Goal: Information Seeking & Learning: Learn about a topic

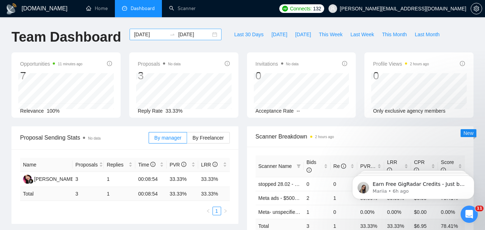
click at [149, 37] on input "[DATE]" at bounding box center [150, 35] width 33 height 8
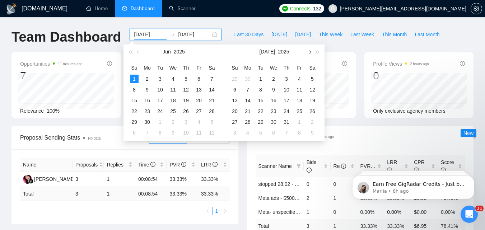
click at [308, 51] on button "button" at bounding box center [310, 52] width 8 height 14
type input "[DATE]"
click at [246, 101] on div "11" at bounding box center [247, 100] width 9 height 9
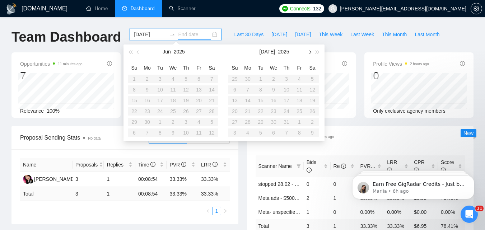
click at [311, 50] on button "button" at bounding box center [310, 52] width 8 height 14
type input "[DATE]"
click at [247, 111] on div "18" at bounding box center [247, 111] width 9 height 9
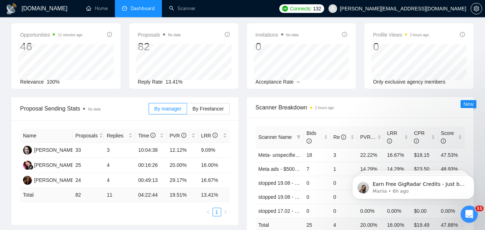
scroll to position [36, 0]
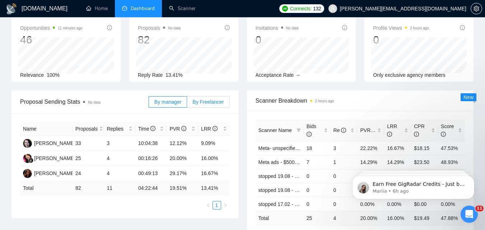
click at [205, 106] on label "By Freelancer" at bounding box center [208, 101] width 42 height 11
click at [187, 104] on input "By Freelancer" at bounding box center [187, 104] width 0 height 0
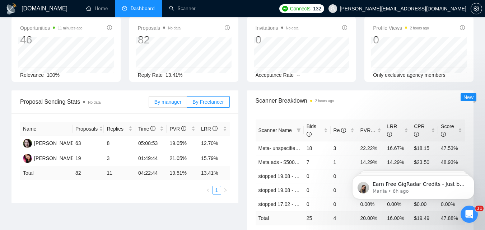
click at [166, 102] on span "By manager" at bounding box center [167, 102] width 27 height 6
click at [149, 104] on input "By manager" at bounding box center [149, 104] width 0 height 0
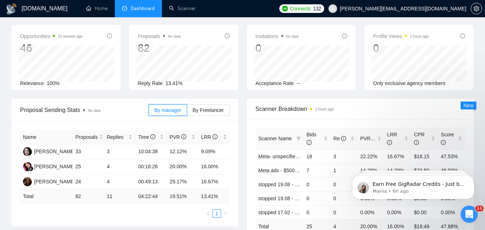
scroll to position [0, 0]
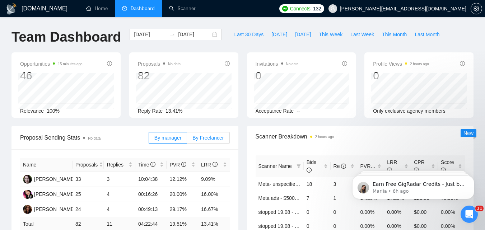
click at [225, 136] on label "By Freelancer" at bounding box center [208, 137] width 42 height 11
click at [187, 140] on input "By Freelancer" at bounding box center [187, 140] width 0 height 0
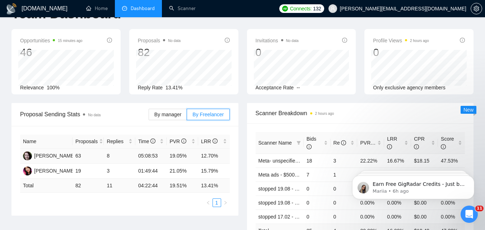
scroll to position [36, 0]
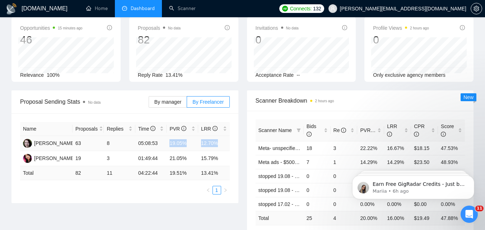
drag, startPoint x: 170, startPoint y: 141, endPoint x: 224, endPoint y: 142, distance: 53.9
click at [224, 142] on tr "[PERSON_NAME] 63 8 05:08:53 19.05% 12.70%" at bounding box center [125, 143] width 210 height 15
click at [226, 142] on td "12.70%" at bounding box center [214, 143] width 32 height 15
click at [218, 145] on td "12.70%" at bounding box center [214, 143] width 32 height 15
drag, startPoint x: 219, startPoint y: 143, endPoint x: 168, endPoint y: 143, distance: 51.7
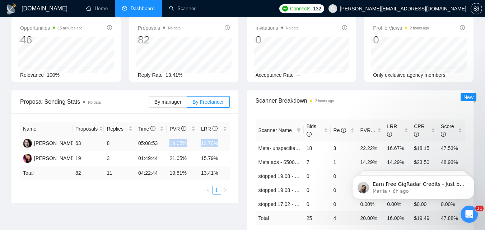
click at [168, 143] on tr "[PERSON_NAME] 63 8 05:08:53 19.05% 12.70%" at bounding box center [125, 143] width 210 height 15
click at [181, 147] on td "19.05%" at bounding box center [183, 143] width 32 height 15
drag, startPoint x: 167, startPoint y: 159, endPoint x: 223, endPoint y: 159, distance: 56.7
click at [223, 159] on tr "[PERSON_NAME] 19 3 01:49:44 21.05% 15.79%" at bounding box center [125, 158] width 210 height 15
click at [228, 160] on td "15.79%" at bounding box center [214, 158] width 32 height 15
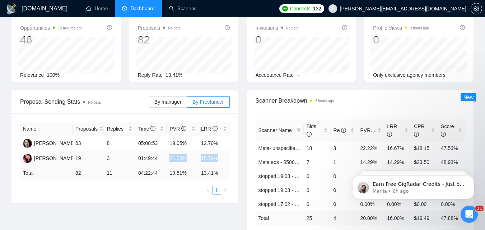
drag, startPoint x: 225, startPoint y: 160, endPoint x: 168, endPoint y: 159, distance: 57.1
click at [168, 159] on tr "[PERSON_NAME] 19 3 01:49:44 21.05% 15.79%" at bounding box center [125, 158] width 210 height 15
click at [168, 159] on td "21.05%" at bounding box center [183, 158] width 32 height 15
drag, startPoint x: 167, startPoint y: 156, endPoint x: 193, endPoint y: 153, distance: 26.4
click at [193, 153] on td "21.05%" at bounding box center [183, 158] width 32 height 15
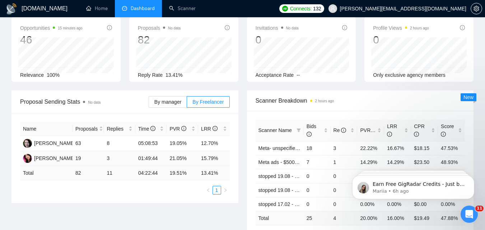
click at [200, 160] on td "15.79%" at bounding box center [214, 158] width 32 height 15
drag, startPoint x: 198, startPoint y: 156, endPoint x: 223, endPoint y: 158, distance: 25.2
click at [223, 158] on td "15.79%" at bounding box center [214, 158] width 32 height 15
click at [176, 97] on label "By manager" at bounding box center [168, 101] width 38 height 11
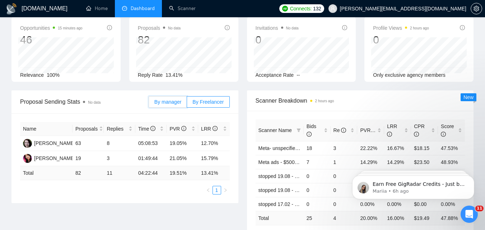
click at [149, 104] on input "By manager" at bounding box center [149, 104] width 0 height 0
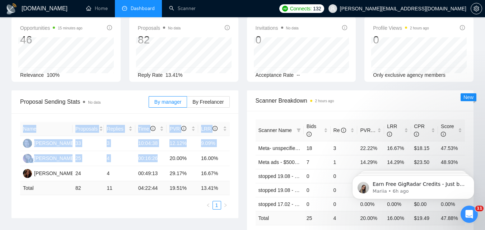
drag, startPoint x: 166, startPoint y: 159, endPoint x: 240, endPoint y: 163, distance: 73.7
click at [240, 163] on div "Proposal Sending Stats No data By manager By Freelancer Name Proposals Replies …" at bounding box center [125, 154] width 236 height 128
click at [224, 161] on td "16.00%" at bounding box center [214, 158] width 32 height 15
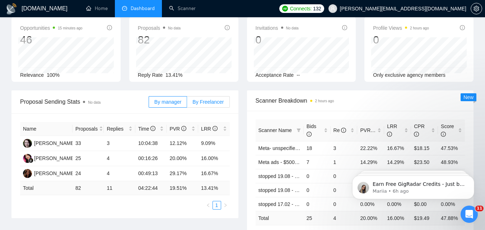
click at [221, 102] on span "By Freelancer" at bounding box center [207, 102] width 31 height 6
click at [187, 104] on input "By Freelancer" at bounding box center [187, 104] width 0 height 0
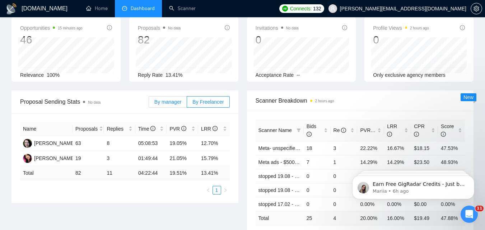
click at [181, 104] on span "By manager" at bounding box center [167, 102] width 27 height 6
click at [149, 104] on input "By manager" at bounding box center [149, 104] width 0 height 0
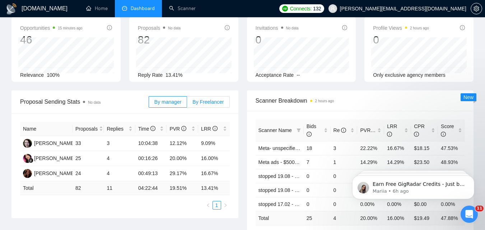
click at [218, 101] on span "By Freelancer" at bounding box center [207, 102] width 31 height 6
click at [187, 104] on input "By Freelancer" at bounding box center [187, 104] width 0 height 0
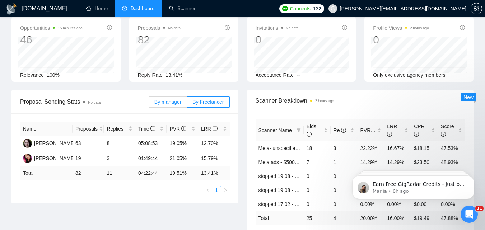
click at [181, 106] on label "By manager" at bounding box center [168, 101] width 38 height 11
click at [149, 104] on input "By manager" at bounding box center [149, 104] width 0 height 0
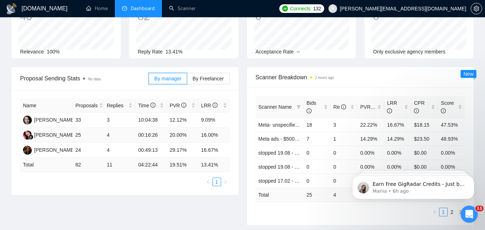
scroll to position [72, 0]
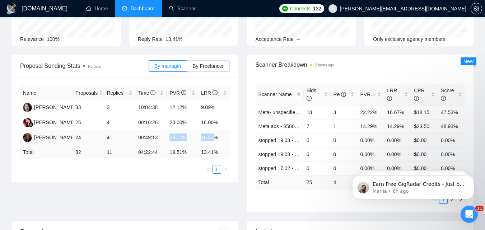
drag, startPoint x: 169, startPoint y: 135, endPoint x: 214, endPoint y: 131, distance: 45.4
click at [214, 131] on tr "[PERSON_NAME] 24 4 00:49:13 29.17% 16.67%" at bounding box center [125, 137] width 210 height 15
click at [218, 134] on td "16.67%" at bounding box center [214, 137] width 32 height 15
drag, startPoint x: 221, startPoint y: 136, endPoint x: 167, endPoint y: 137, distance: 54.2
click at [167, 137] on tr "[PERSON_NAME] 24 4 00:49:13 29.17% 16.67%" at bounding box center [125, 137] width 210 height 15
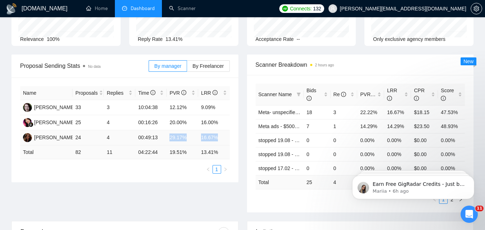
click at [172, 138] on td "29.17%" at bounding box center [183, 137] width 32 height 15
drag, startPoint x: 200, startPoint y: 135, endPoint x: 220, endPoint y: 134, distance: 20.1
click at [219, 134] on tr "[PERSON_NAME] 24 4 00:49:13 29.17% 16.67%" at bounding box center [125, 137] width 210 height 15
click at [220, 134] on td "16.67%" at bounding box center [214, 137] width 32 height 15
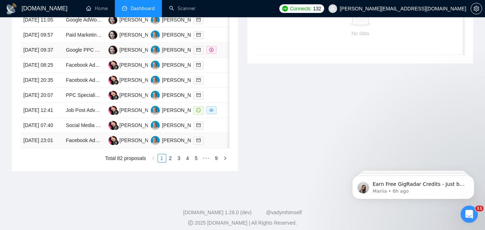
scroll to position [395, 0]
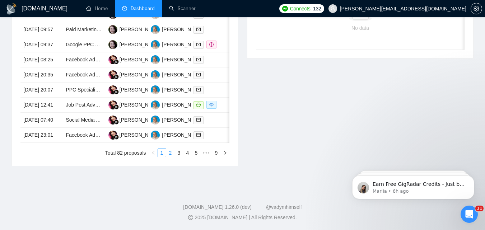
click at [173, 157] on link "2" at bounding box center [171, 153] width 8 height 8
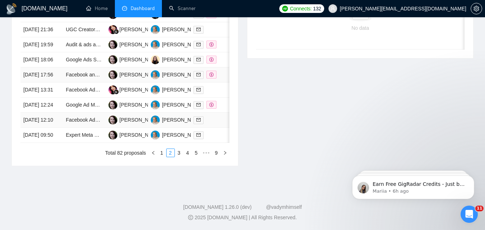
scroll to position [359, 0]
click at [180, 157] on link "3" at bounding box center [179, 153] width 8 height 8
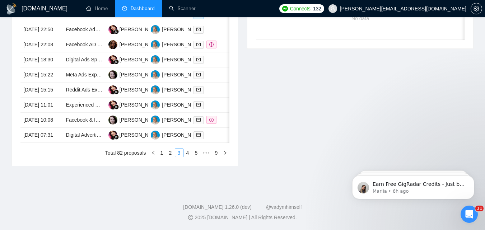
scroll to position [423, 0]
click at [190, 155] on link "4" at bounding box center [188, 153] width 8 height 8
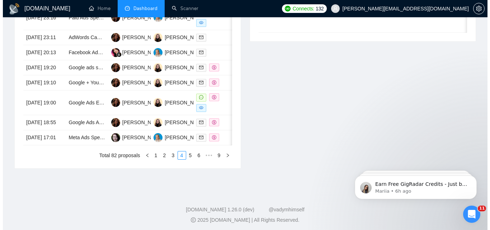
scroll to position [351, 0]
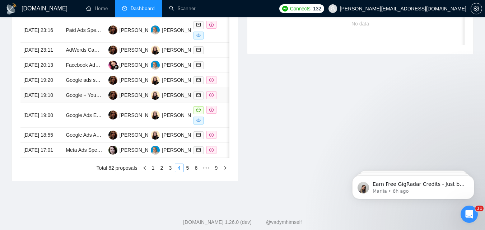
click at [223, 99] on div at bounding box center [212, 95] width 37 height 8
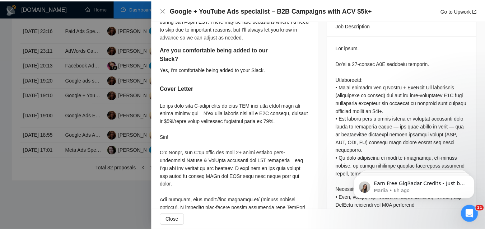
scroll to position [395, 0]
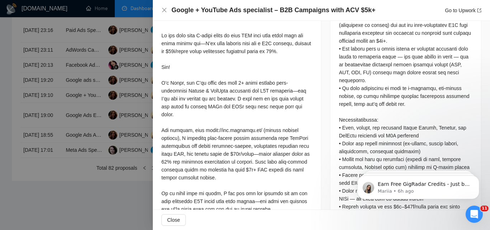
click at [150, 145] on div at bounding box center [245, 115] width 490 height 230
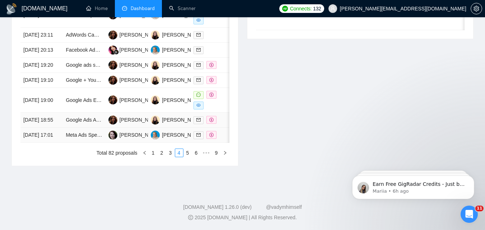
scroll to position [387, 0]
click at [196, 157] on link "6" at bounding box center [196, 153] width 8 height 8
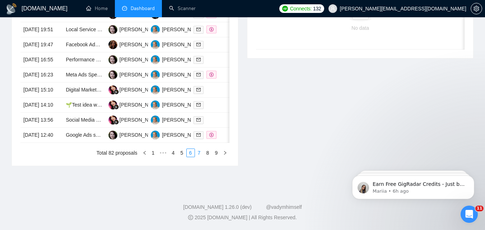
click at [201, 157] on link "7" at bounding box center [199, 153] width 8 height 8
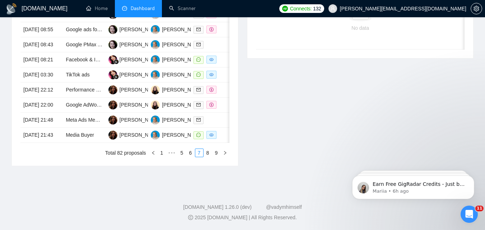
scroll to position [351, 0]
click at [162, 157] on link "1" at bounding box center [162, 153] width 8 height 8
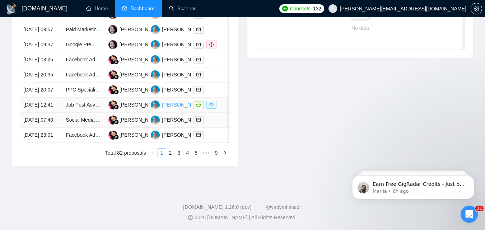
scroll to position [387, 0]
click at [172, 157] on link "2" at bounding box center [171, 153] width 8 height 8
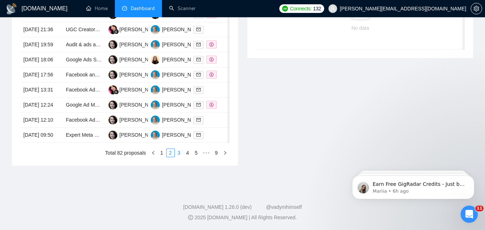
click at [181, 157] on link "3" at bounding box center [179, 153] width 8 height 8
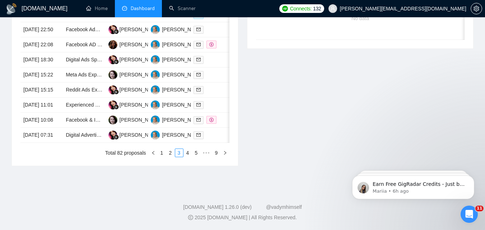
scroll to position [423, 0]
click at [190, 155] on link "4" at bounding box center [188, 153] width 8 height 8
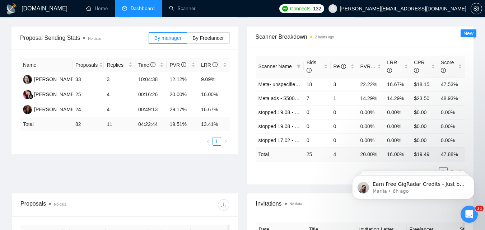
scroll to position [64, 0]
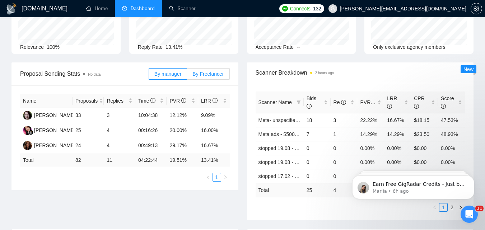
click at [213, 74] on span "By Freelancer" at bounding box center [207, 74] width 31 height 6
click at [187, 76] on input "By Freelancer" at bounding box center [187, 76] width 0 height 0
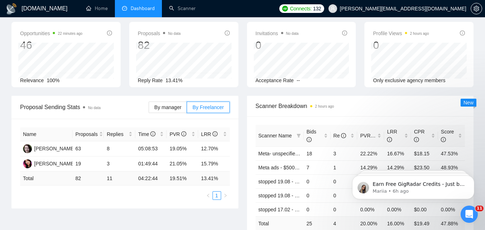
scroll to position [28, 0]
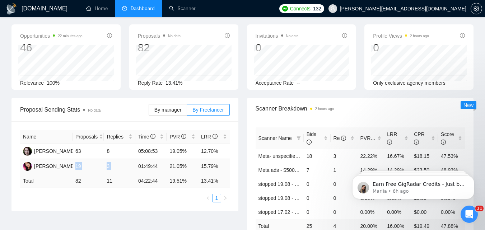
drag, startPoint x: 74, startPoint y: 166, endPoint x: 136, endPoint y: 166, distance: 61.8
click at [136, 166] on tr "[PERSON_NAME] 19 3 01:49:44 21.05% 15.79%" at bounding box center [125, 166] width 210 height 15
drag, startPoint x: 167, startPoint y: 165, endPoint x: 222, endPoint y: 168, distance: 54.3
click at [222, 168] on tr "[PERSON_NAME] 19 3 01:49:44 21.05% 15.79%" at bounding box center [125, 166] width 210 height 15
click at [222, 168] on td "15.79%" at bounding box center [214, 166] width 32 height 15
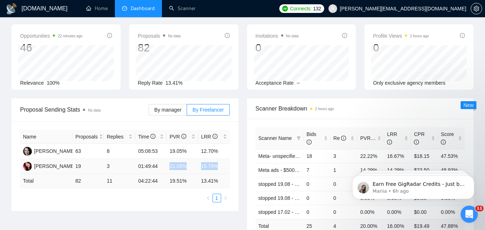
drag, startPoint x: 221, startPoint y: 167, endPoint x: 156, endPoint y: 164, distance: 65.0
click at [156, 164] on tr "[PERSON_NAME] 19 3 01:49:44 21.05% 15.79%" at bounding box center [125, 166] width 210 height 15
click at [109, 172] on td "3" at bounding box center [120, 166] width 32 height 15
drag, startPoint x: 78, startPoint y: 167, endPoint x: 113, endPoint y: 168, distance: 35.2
click at [113, 168] on tr "[PERSON_NAME] 19 3 01:49:44 21.05% 15.79%" at bounding box center [125, 166] width 210 height 15
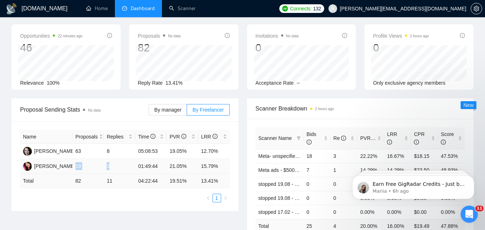
click at [115, 167] on td "3" at bounding box center [120, 166] width 32 height 15
drag, startPoint x: 80, startPoint y: 167, endPoint x: 73, endPoint y: 164, distance: 7.8
click at [73, 164] on td "19" at bounding box center [89, 166] width 32 height 15
click at [86, 160] on td "19" at bounding box center [89, 166] width 32 height 15
drag, startPoint x: 107, startPoint y: 167, endPoint x: 60, endPoint y: 172, distance: 47.3
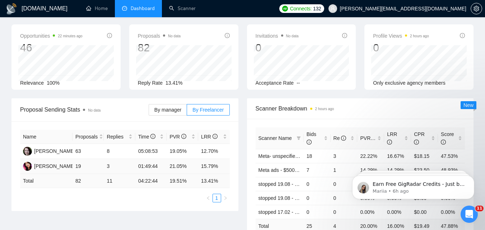
click at [60, 172] on tr "[PERSON_NAME] 19 3 01:49:44 21.05% 15.79%" at bounding box center [125, 166] width 210 height 15
click at [88, 171] on td "19" at bounding box center [89, 166] width 32 height 15
drag, startPoint x: 77, startPoint y: 166, endPoint x: 118, endPoint y: 168, distance: 41.7
click at [118, 168] on tr "[PERSON_NAME] 19 3 01:49:44 21.05% 15.79%" at bounding box center [125, 166] width 210 height 15
click at [118, 168] on td "3" at bounding box center [120, 166] width 32 height 15
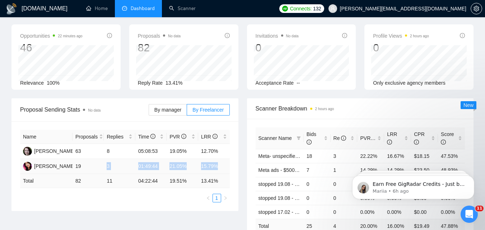
drag, startPoint x: 223, startPoint y: 168, endPoint x: 89, endPoint y: 166, distance: 133.6
click at [89, 166] on tr "[PERSON_NAME] 19 3 01:49:44 21.05% 15.79%" at bounding box center [125, 166] width 210 height 15
click at [75, 166] on td "19" at bounding box center [89, 166] width 32 height 15
drag, startPoint x: 74, startPoint y: 166, endPoint x: 223, endPoint y: 172, distance: 149.1
click at [223, 172] on tr "[PERSON_NAME] 19 3 01:49:44 21.05% 15.79%" at bounding box center [125, 166] width 210 height 15
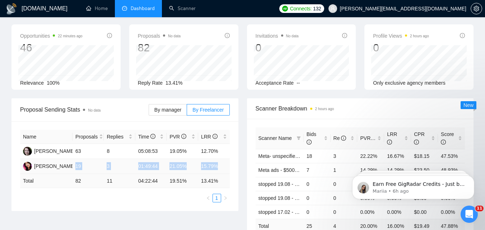
click at [223, 172] on td "15.79%" at bounding box center [214, 166] width 32 height 15
drag, startPoint x: 222, startPoint y: 164, endPoint x: 74, endPoint y: 170, distance: 148.8
click at [74, 170] on tr "[PERSON_NAME] 19 3 01:49:44 21.05% 15.79%" at bounding box center [125, 166] width 210 height 15
click at [106, 168] on td "3" at bounding box center [120, 166] width 32 height 15
drag, startPoint x: 168, startPoint y: 166, endPoint x: 228, endPoint y: 167, distance: 59.6
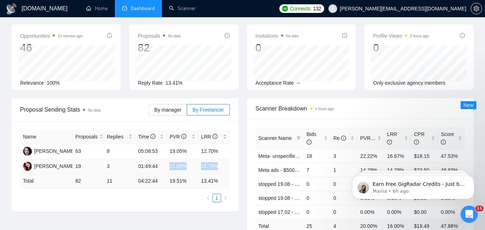
click at [228, 167] on tr "[PERSON_NAME] 19 3 01:49:44 21.05% 15.79%" at bounding box center [125, 166] width 210 height 15
click at [230, 167] on div "Name Proposals Replies Time PVR LRR [PERSON_NAME] 63 8 05:08:53 19.05% 12.70% […" at bounding box center [124, 166] width 227 height 90
drag, startPoint x: 210, startPoint y: 166, endPoint x: 198, endPoint y: 167, distance: 12.2
click at [198, 167] on td "15.79%" at bounding box center [214, 166] width 32 height 15
click at [224, 167] on td "15.79%" at bounding box center [214, 166] width 32 height 15
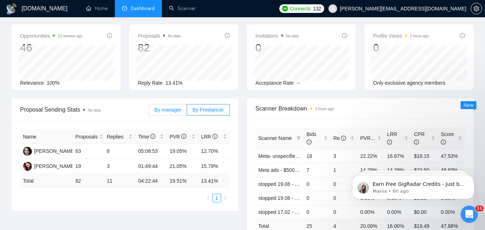
click at [174, 108] on span "By manager" at bounding box center [167, 110] width 27 height 6
click at [149, 112] on input "By manager" at bounding box center [149, 112] width 0 height 0
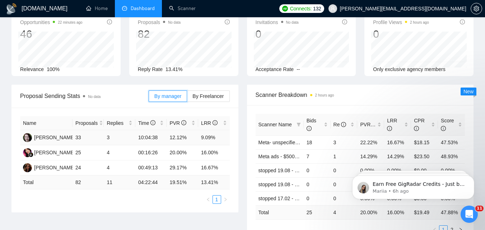
scroll to position [64, 0]
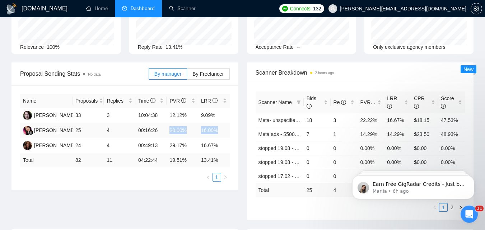
drag, startPoint x: 164, startPoint y: 129, endPoint x: 221, endPoint y: 134, distance: 57.0
click at [221, 134] on tr "[PERSON_NAME] Sepiani 25 4 00:16:26 20.00% 16.00%" at bounding box center [125, 130] width 210 height 15
click at [221, 134] on td "16.00%" at bounding box center [214, 130] width 32 height 15
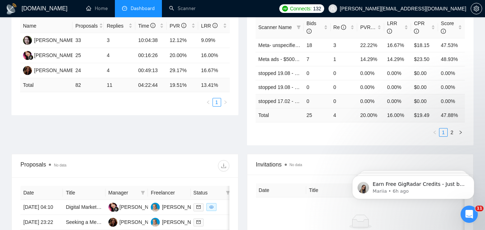
scroll to position [100, 0]
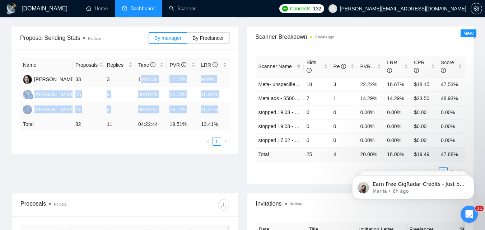
drag, startPoint x: 188, startPoint y: 82, endPoint x: 217, endPoint y: 110, distance: 40.4
click at [216, 110] on tbody "[PERSON_NAME] 33 3 10:04:38 12.12% 9.09% Ni Komang Sepiani 25 4 00:16:26 20.00%…" at bounding box center [125, 94] width 210 height 45
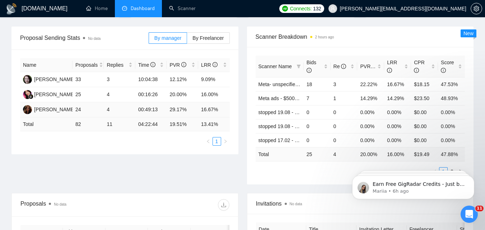
click at [217, 118] on td "13.41 %" at bounding box center [214, 124] width 32 height 14
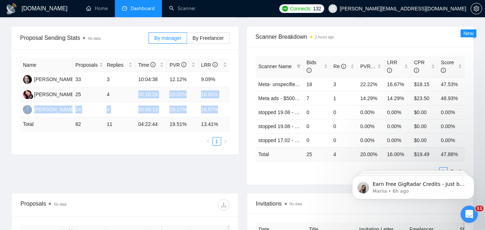
drag, startPoint x: 218, startPoint y: 107, endPoint x: 133, endPoint y: 101, distance: 85.0
click at [133, 101] on tbody "[PERSON_NAME] 33 3 10:04:38 12.12% 9.09% Ni Komang Sepiani 25 4 00:16:26 20.00%…" at bounding box center [125, 94] width 210 height 45
click at [171, 111] on td "29.17%" at bounding box center [183, 109] width 32 height 15
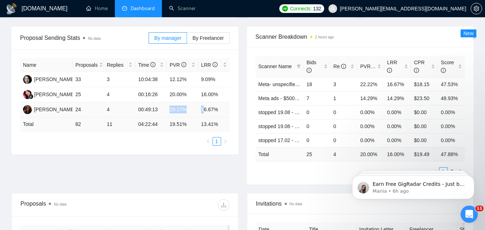
drag, startPoint x: 167, startPoint y: 110, endPoint x: 203, endPoint y: 108, distance: 36.0
click at [203, 108] on tr "[PERSON_NAME] 24 4 00:49:13 29.17% 16.67%" at bounding box center [125, 109] width 210 height 15
click at [227, 115] on td "16.67%" at bounding box center [214, 109] width 32 height 15
click at [201, 110] on tr "[PERSON_NAME] 24 4 00:49:13 29.17% 16.67%" at bounding box center [125, 109] width 210 height 15
drag, startPoint x: 223, startPoint y: 112, endPoint x: 188, endPoint y: 112, distance: 34.1
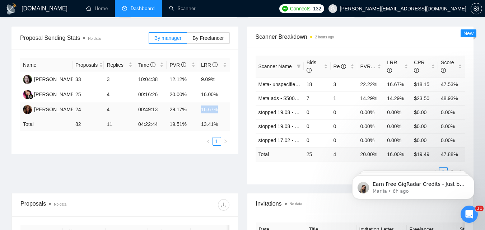
click at [188, 112] on tr "[PERSON_NAME] 24 4 00:49:13 29.17% 16.67%" at bounding box center [125, 109] width 210 height 15
click at [219, 115] on td "16.67%" at bounding box center [214, 109] width 32 height 15
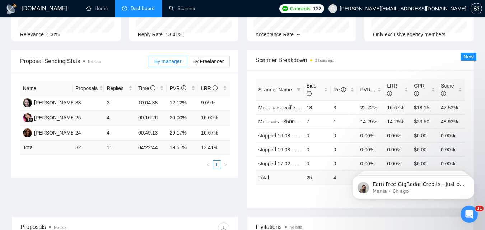
scroll to position [64, 0]
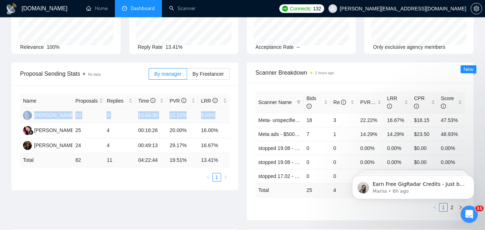
drag, startPoint x: 99, startPoint y: 109, endPoint x: 66, endPoint y: 109, distance: 32.7
click at [66, 109] on tr "[PERSON_NAME] 33 3 10:04:38 12.12% 9.09%" at bounding box center [125, 115] width 210 height 15
click at [145, 126] on td "00:16:26" at bounding box center [151, 130] width 32 height 15
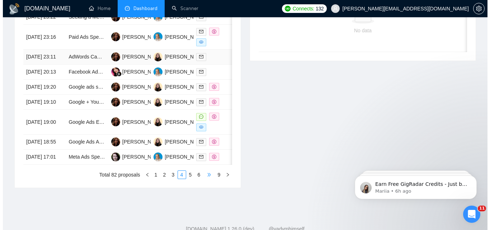
scroll to position [351, 0]
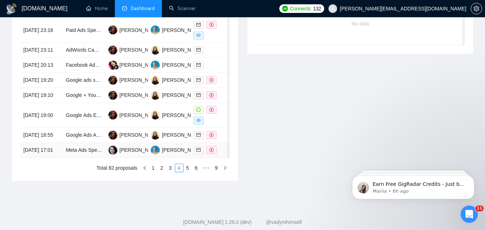
click at [223, 154] on div at bounding box center [212, 150] width 37 height 8
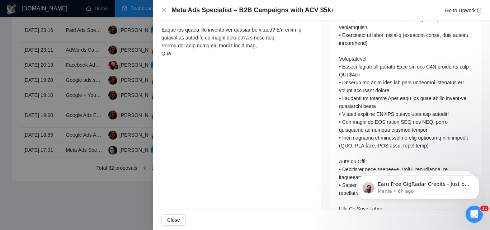
scroll to position [503, 0]
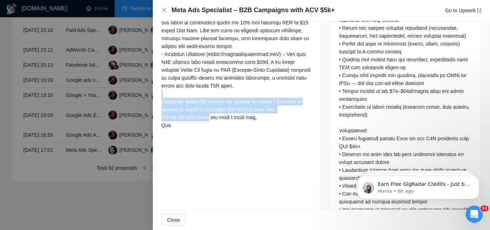
drag, startPoint x: 157, startPoint y: 87, endPoint x: 214, endPoint y: 122, distance: 67.2
drag, startPoint x: 260, startPoint y: 108, endPoint x: 162, endPoint y: 92, distance: 99.3
click at [162, 92] on div at bounding box center [237, 2] width 151 height 253
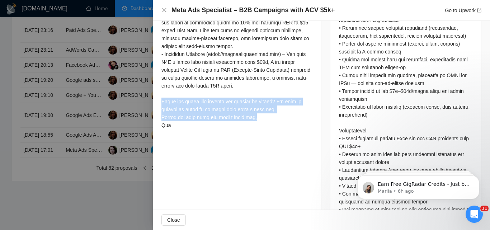
click at [171, 103] on div at bounding box center [237, 2] width 151 height 253
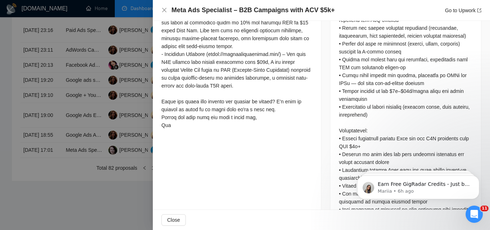
drag, startPoint x: 262, startPoint y: 111, endPoint x: 129, endPoint y: 160, distance: 142.5
click at [260, 111] on div at bounding box center [237, 2] width 151 height 253
click at [108, 172] on div at bounding box center [245, 115] width 490 height 230
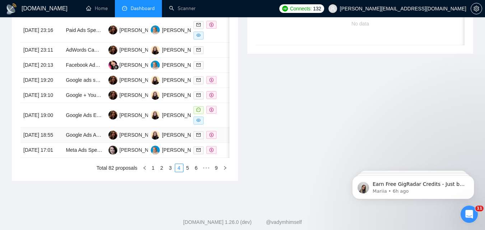
click at [222, 143] on td at bounding box center [212, 135] width 42 height 15
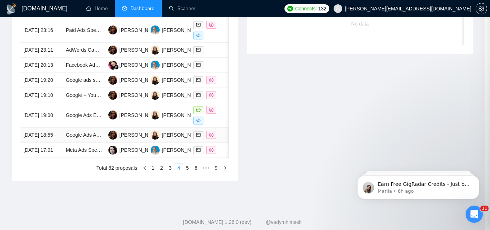
scroll to position [287, 0]
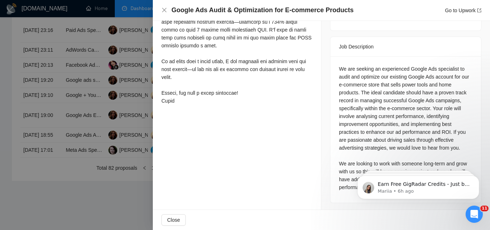
click at [141, 133] on div at bounding box center [245, 115] width 490 height 230
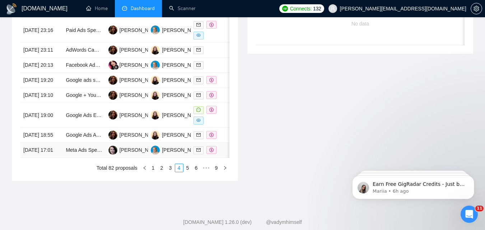
click at [226, 154] on div at bounding box center [212, 150] width 37 height 8
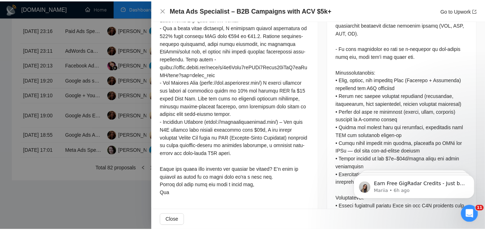
scroll to position [538, 0]
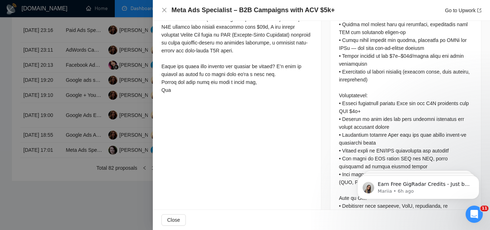
click at [135, 116] on div at bounding box center [245, 115] width 490 height 230
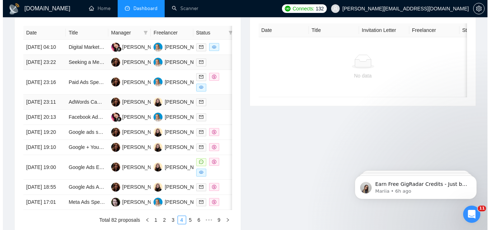
scroll to position [279, 0]
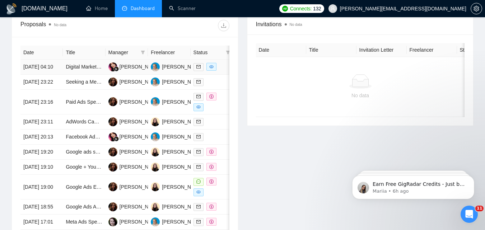
click at [226, 71] on div at bounding box center [212, 67] width 37 height 8
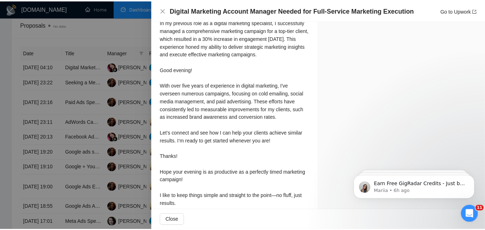
scroll to position [555, 0]
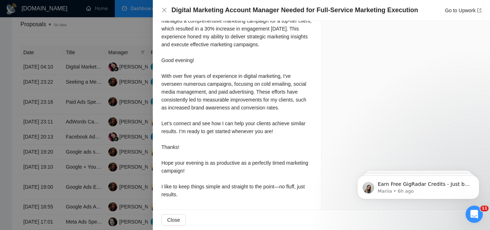
click at [132, 152] on div at bounding box center [245, 115] width 490 height 230
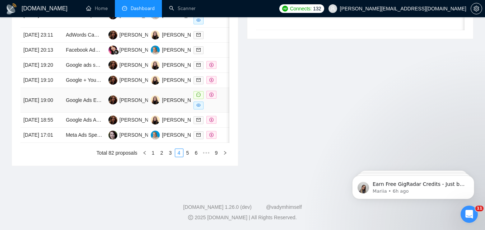
scroll to position [387, 0]
click at [161, 157] on link "2" at bounding box center [162, 153] width 8 height 8
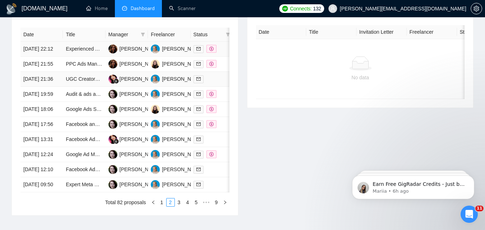
scroll to position [279, 0]
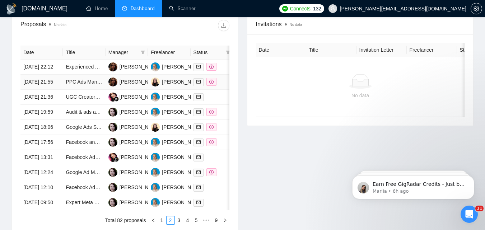
click at [223, 86] on div at bounding box center [212, 82] width 37 height 8
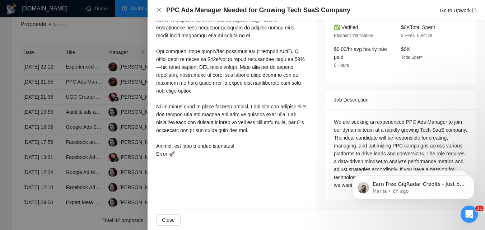
scroll to position [231, 0]
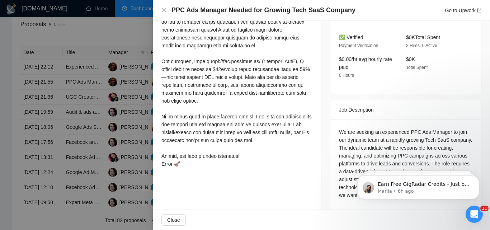
click at [107, 142] on div at bounding box center [245, 115] width 490 height 230
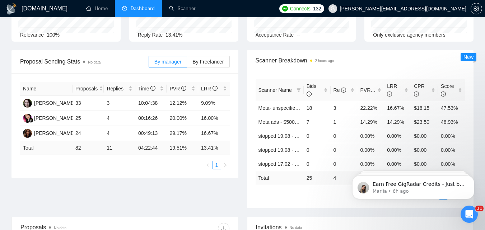
scroll to position [64, 0]
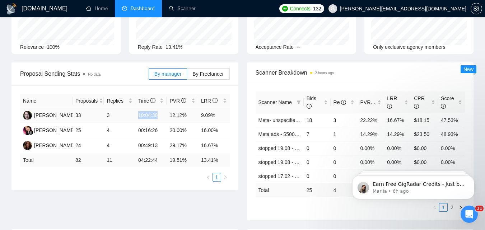
drag, startPoint x: 151, startPoint y: 119, endPoint x: 157, endPoint y: 120, distance: 5.5
click at [157, 120] on td "10:04:38" at bounding box center [151, 115] width 32 height 15
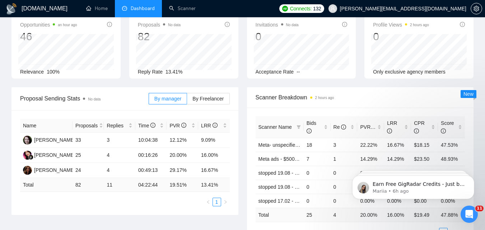
scroll to position [0, 0]
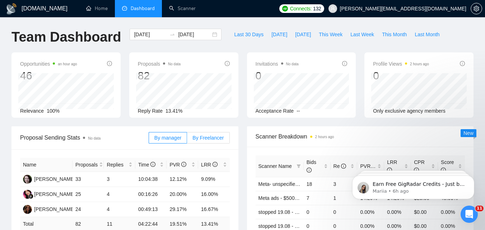
click at [211, 135] on span "By Freelancer" at bounding box center [207, 138] width 31 height 6
click at [187, 140] on input "By Freelancer" at bounding box center [187, 140] width 0 height 0
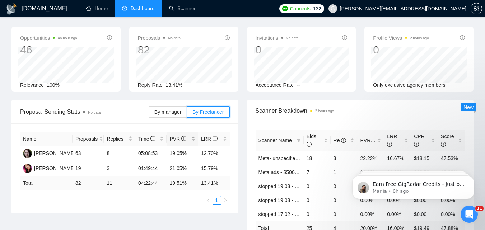
scroll to position [72, 0]
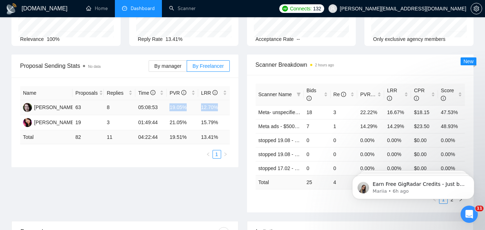
drag, startPoint x: 228, startPoint y: 107, endPoint x: 166, endPoint y: 112, distance: 61.6
click at [166, 112] on tr "[PERSON_NAME] 63 8 05:08:53 19.05% 12.70%" at bounding box center [125, 107] width 210 height 15
click at [166, 112] on td "05:08:53" at bounding box center [151, 107] width 32 height 15
drag, startPoint x: 168, startPoint y: 108, endPoint x: 224, endPoint y: 105, distance: 56.1
click at [217, 107] on tr "[PERSON_NAME] 63 8 05:08:53 19.05% 12.70%" at bounding box center [125, 107] width 210 height 15
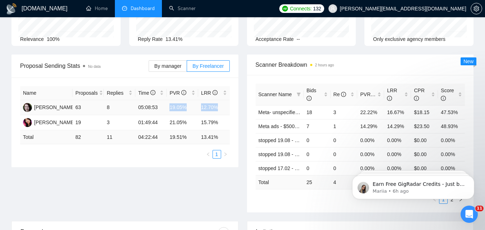
click at [224, 105] on td "12.70%" at bounding box center [214, 107] width 32 height 15
drag, startPoint x: 219, startPoint y: 107, endPoint x: 164, endPoint y: 107, distance: 54.6
click at [164, 107] on tr "[PERSON_NAME] 63 8 05:08:53 19.05% 12.70%" at bounding box center [125, 107] width 210 height 15
click at [192, 109] on td "19.05%" at bounding box center [183, 107] width 32 height 15
drag, startPoint x: 167, startPoint y: 104, endPoint x: 219, endPoint y: 104, distance: 52.1
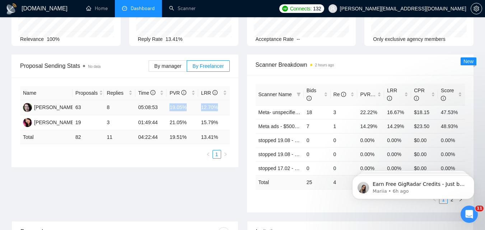
click at [219, 104] on tr "[PERSON_NAME] 63 8 05:08:53 19.05% 12.70%" at bounding box center [125, 107] width 210 height 15
click at [217, 110] on td "12.70%" at bounding box center [214, 107] width 32 height 15
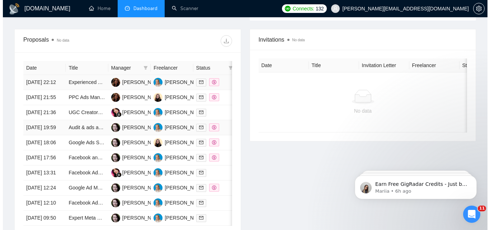
scroll to position [287, 0]
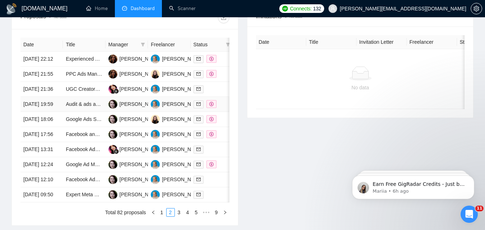
click at [218, 108] on div at bounding box center [212, 104] width 37 height 8
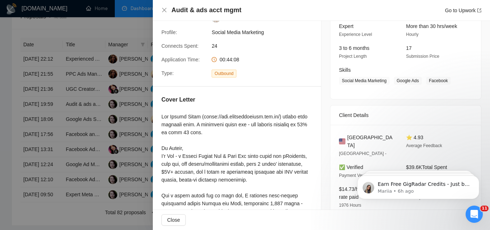
scroll to position [73, 0]
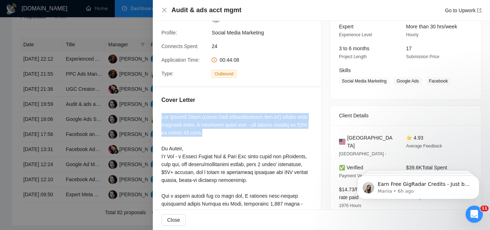
drag, startPoint x: 162, startPoint y: 120, endPoint x: 218, endPoint y: 131, distance: 57.1
click at [218, 131] on div at bounding box center [237, 223] width 151 height 221
drag, startPoint x: 158, startPoint y: 116, endPoint x: 216, endPoint y: 131, distance: 60.2
click at [216, 131] on div "Cover Letter" at bounding box center [237, 216] width 168 height 259
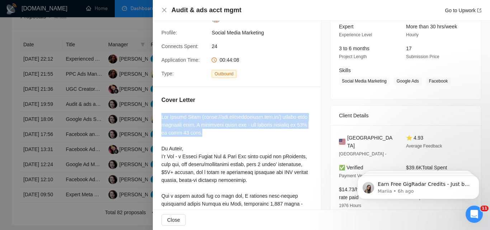
click at [218, 132] on div at bounding box center [237, 223] width 151 height 221
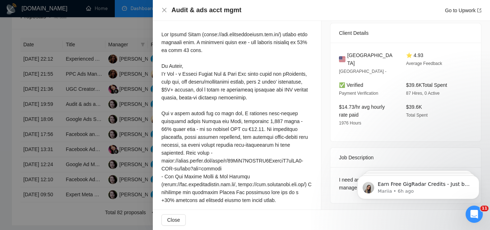
scroll to position [216, 0]
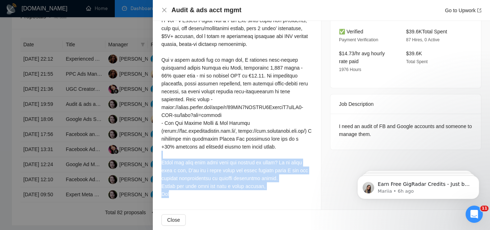
drag, startPoint x: 164, startPoint y: 158, endPoint x: 226, endPoint y: 197, distance: 73.6
click at [226, 197] on div at bounding box center [237, 87] width 151 height 221
drag, startPoint x: 231, startPoint y: 192, endPoint x: 154, endPoint y: 158, distance: 84.2
click at [154, 158] on div "Cover Letter" at bounding box center [237, 80] width 168 height 259
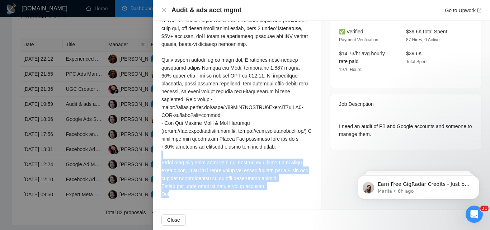
click at [194, 172] on div at bounding box center [237, 87] width 151 height 221
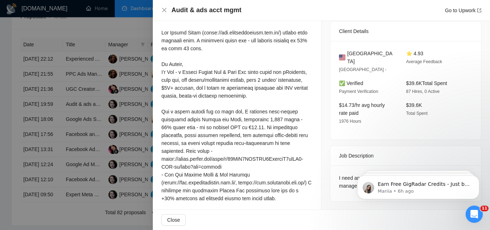
scroll to position [145, 0]
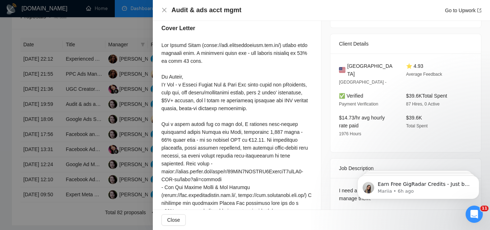
click at [87, 154] on div at bounding box center [245, 115] width 490 height 230
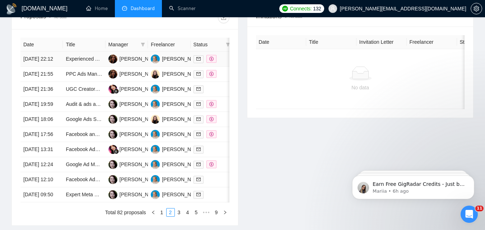
click at [220, 67] on td at bounding box center [212, 59] width 42 height 15
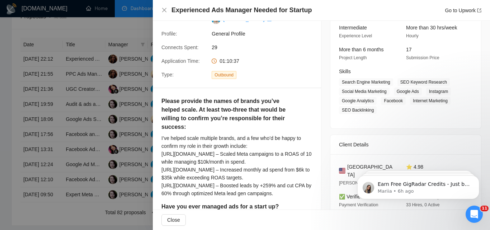
scroll to position [37, 0]
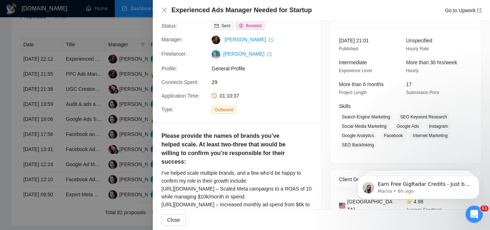
click at [131, 122] on div at bounding box center [245, 115] width 490 height 230
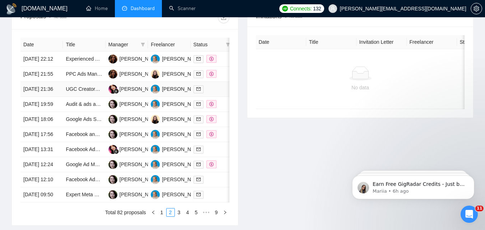
click at [214, 97] on td at bounding box center [212, 89] width 42 height 15
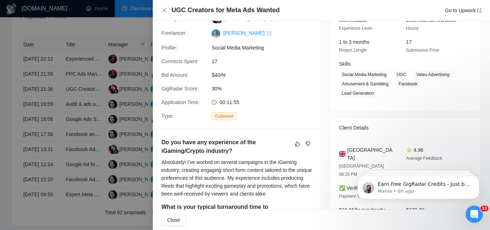
scroll to position [145, 0]
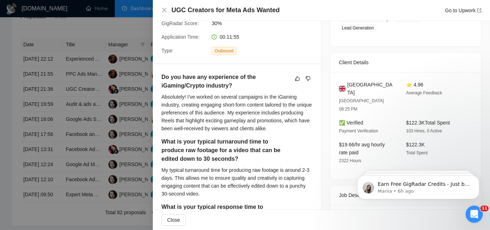
click at [101, 130] on div at bounding box center [245, 115] width 490 height 230
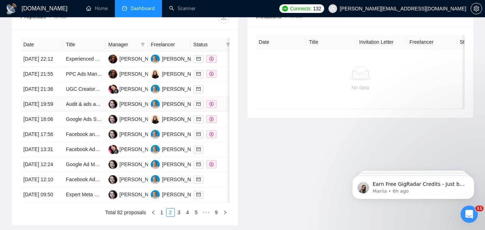
click at [228, 108] on div at bounding box center [212, 104] width 37 height 8
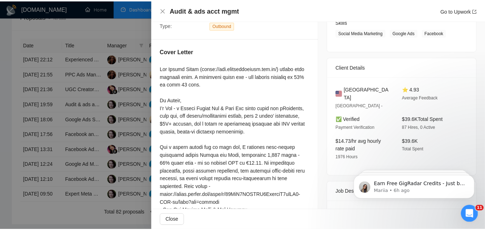
scroll to position [109, 0]
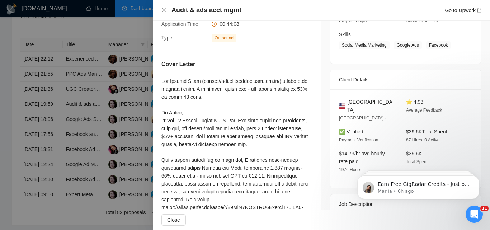
click at [112, 99] on div at bounding box center [245, 115] width 490 height 230
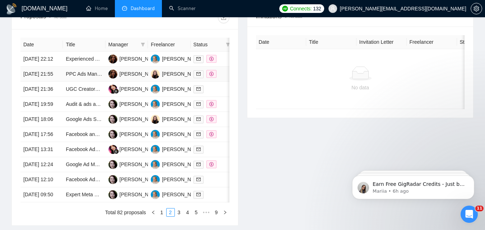
click at [224, 78] on div at bounding box center [212, 74] width 37 height 8
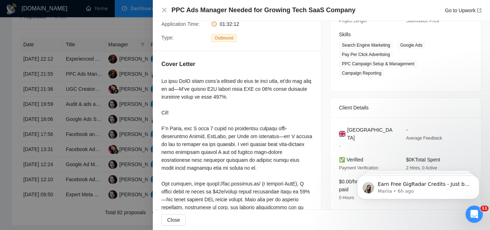
click at [122, 100] on div at bounding box center [245, 115] width 490 height 230
